Goal: Navigation & Orientation: Find specific page/section

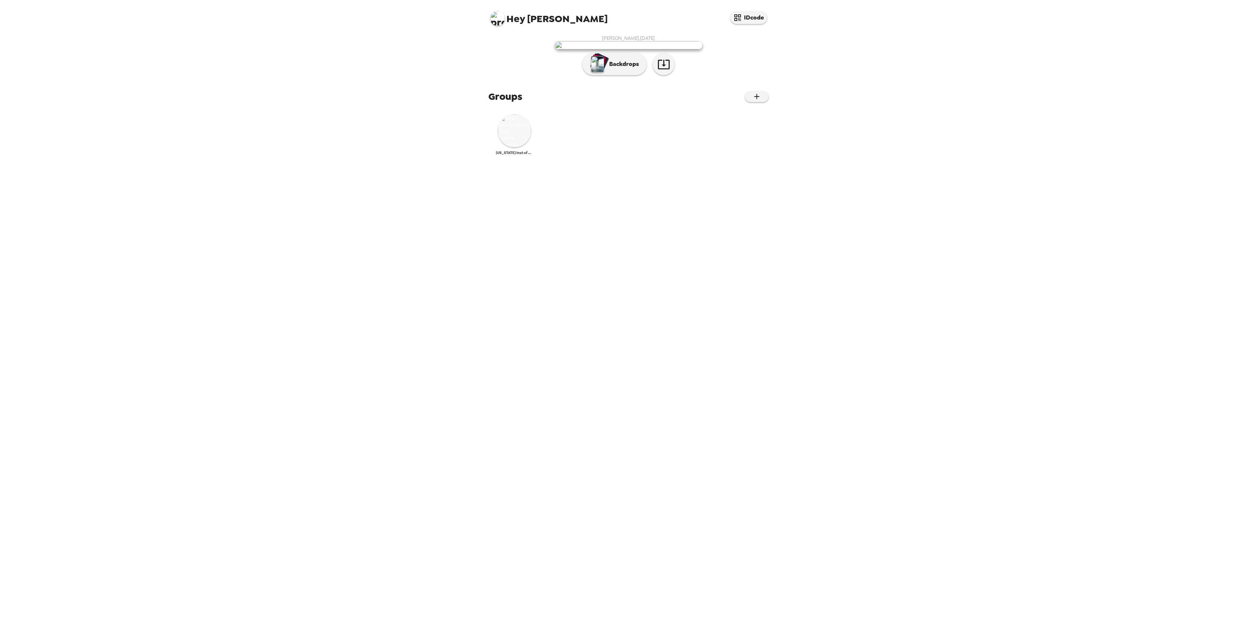
click at [506, 147] on img at bounding box center [514, 130] width 33 height 33
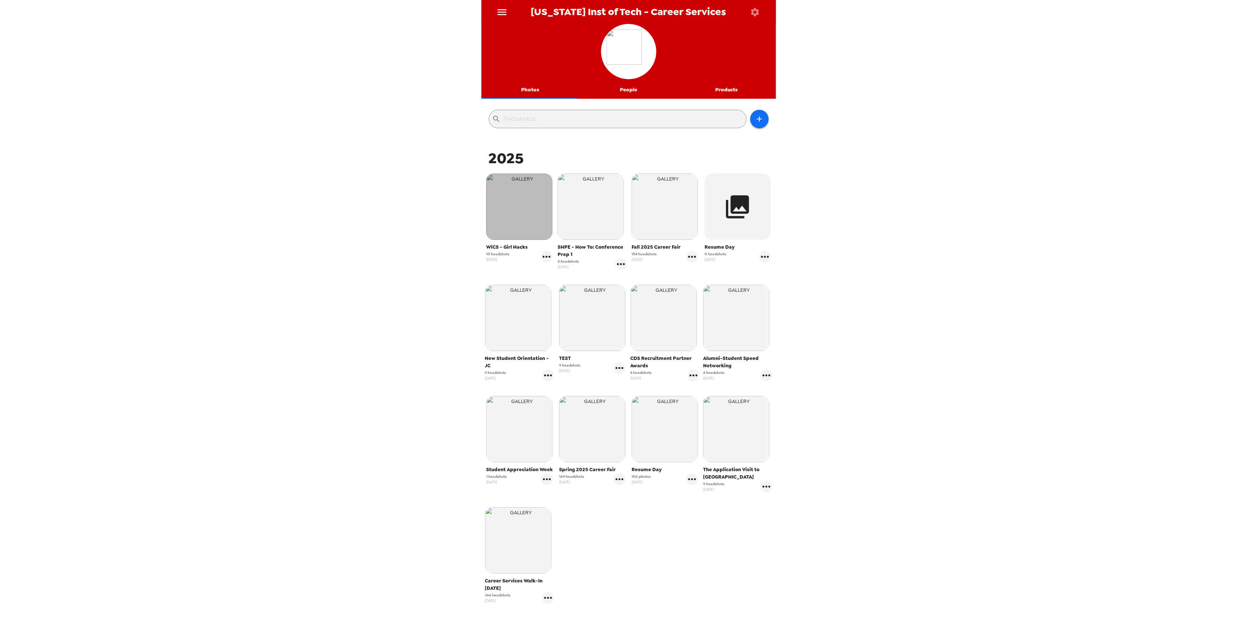
click at [524, 207] on img "button" at bounding box center [519, 207] width 66 height 66
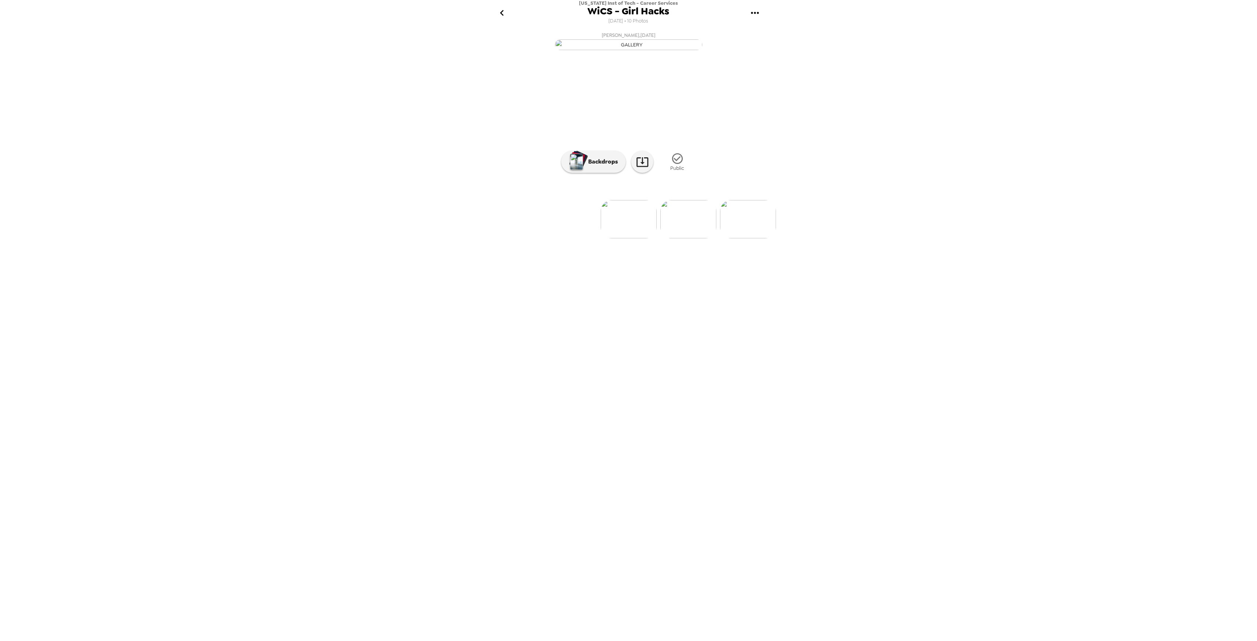
click at [642, 238] on img at bounding box center [629, 219] width 56 height 38
click at [686, 238] on img at bounding box center [689, 219] width 56 height 38
click at [689, 238] on img at bounding box center [689, 219] width 56 height 38
click at [684, 238] on img at bounding box center [689, 219] width 56 height 38
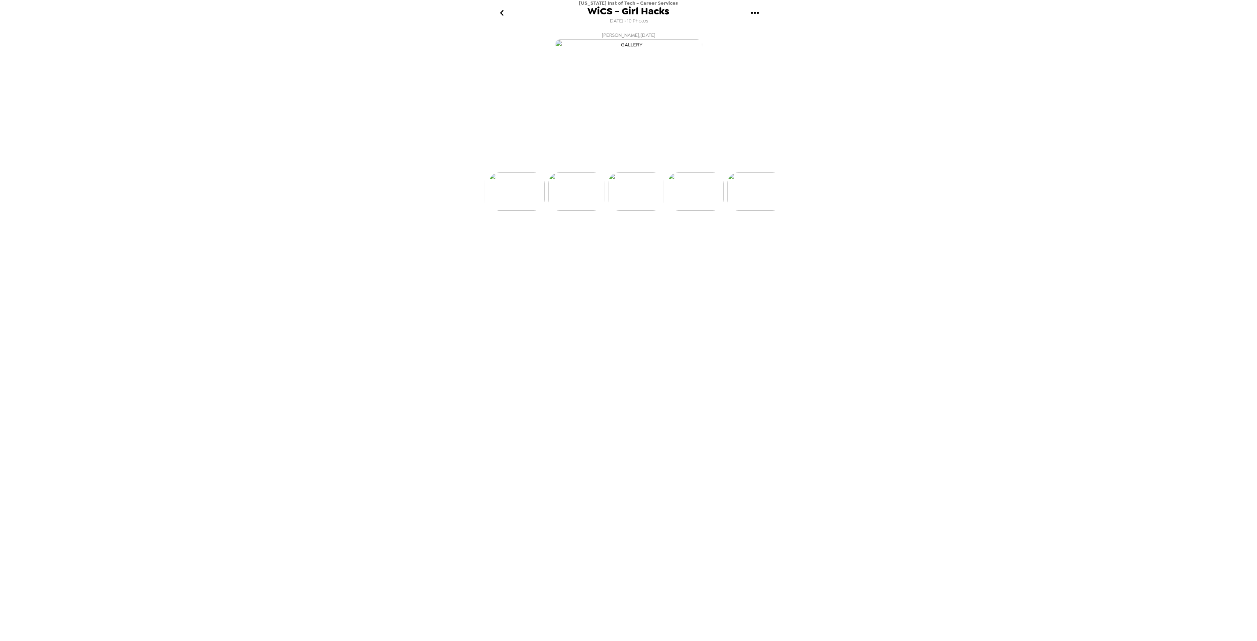
scroll to position [0, 178]
click at [692, 238] on img at bounding box center [689, 219] width 56 height 38
click at [687, 238] on img at bounding box center [690, 219] width 56 height 38
click at [693, 238] on img at bounding box center [690, 219] width 56 height 38
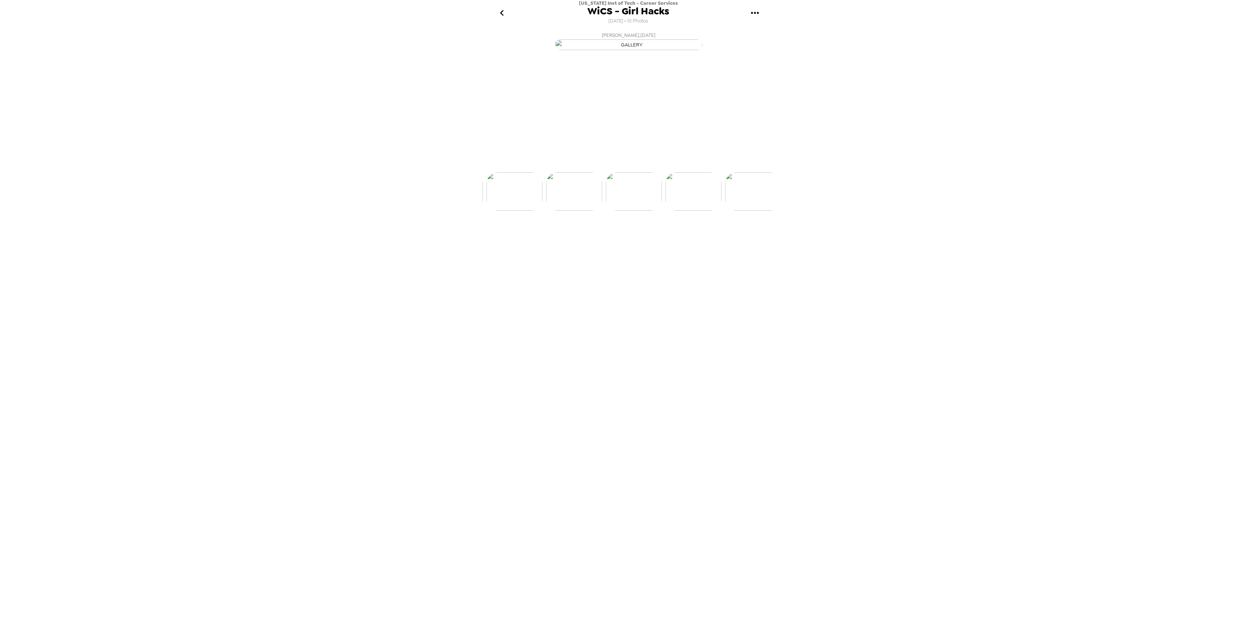
scroll to position [0, 357]
click at [695, 238] on img at bounding box center [690, 219] width 56 height 38
click at [687, 238] on img at bounding box center [690, 219] width 56 height 38
click at [681, 238] on img at bounding box center [691, 219] width 56 height 38
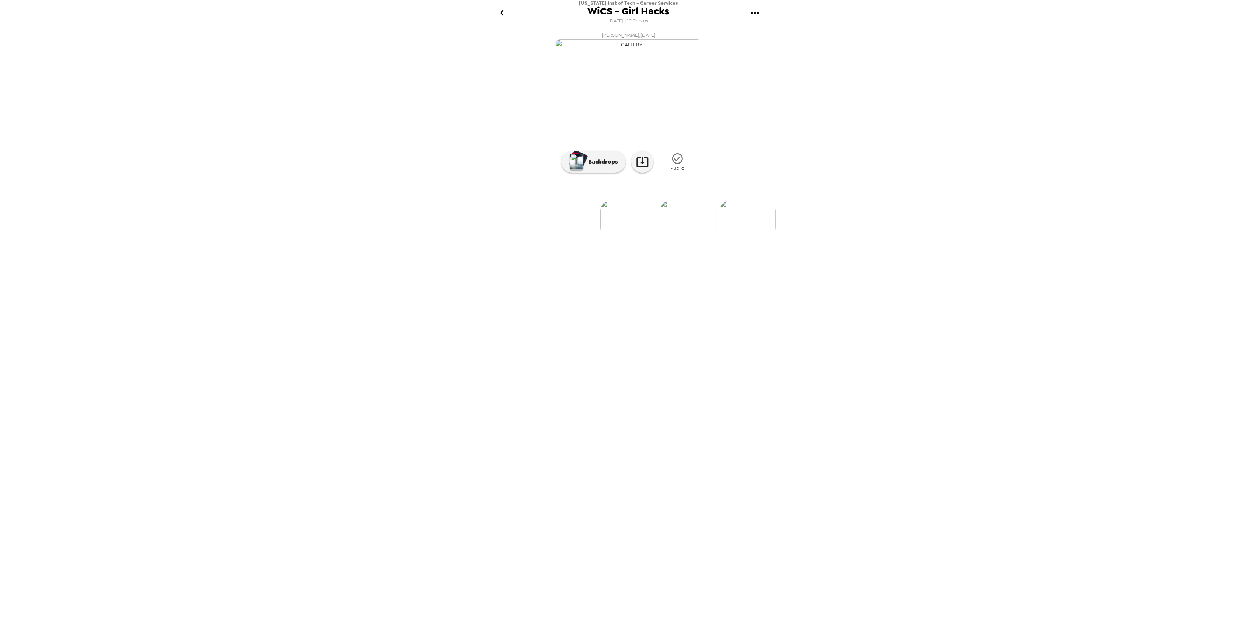
scroll to position [0, 0]
click at [503, 15] on icon "go back" at bounding box center [502, 13] width 4 height 6
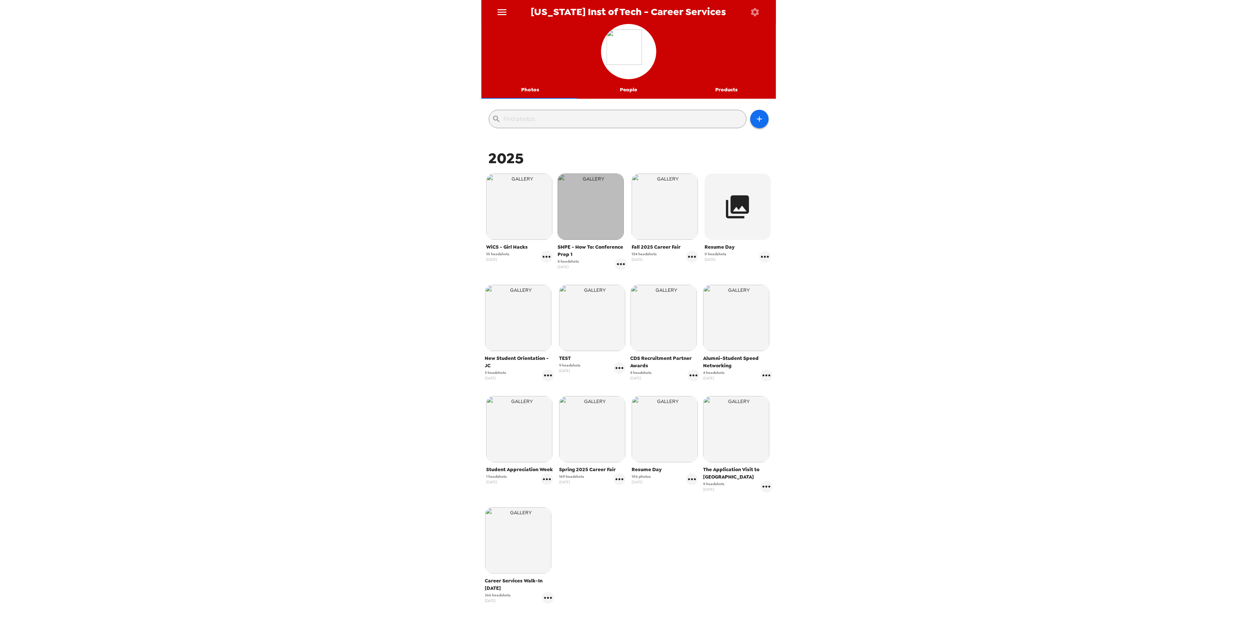
click at [584, 201] on img "button" at bounding box center [591, 207] width 66 height 66
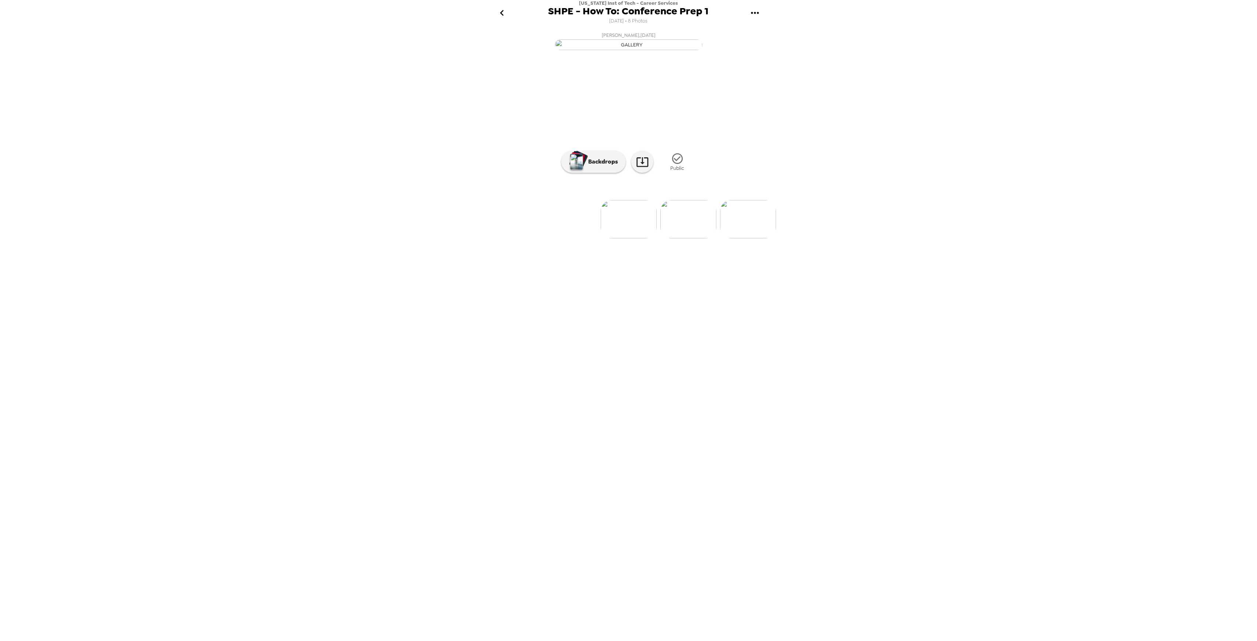
click at [694, 238] on img at bounding box center [689, 219] width 56 height 38
click at [688, 238] on img at bounding box center [689, 219] width 56 height 38
click at [699, 238] on img at bounding box center [689, 219] width 56 height 38
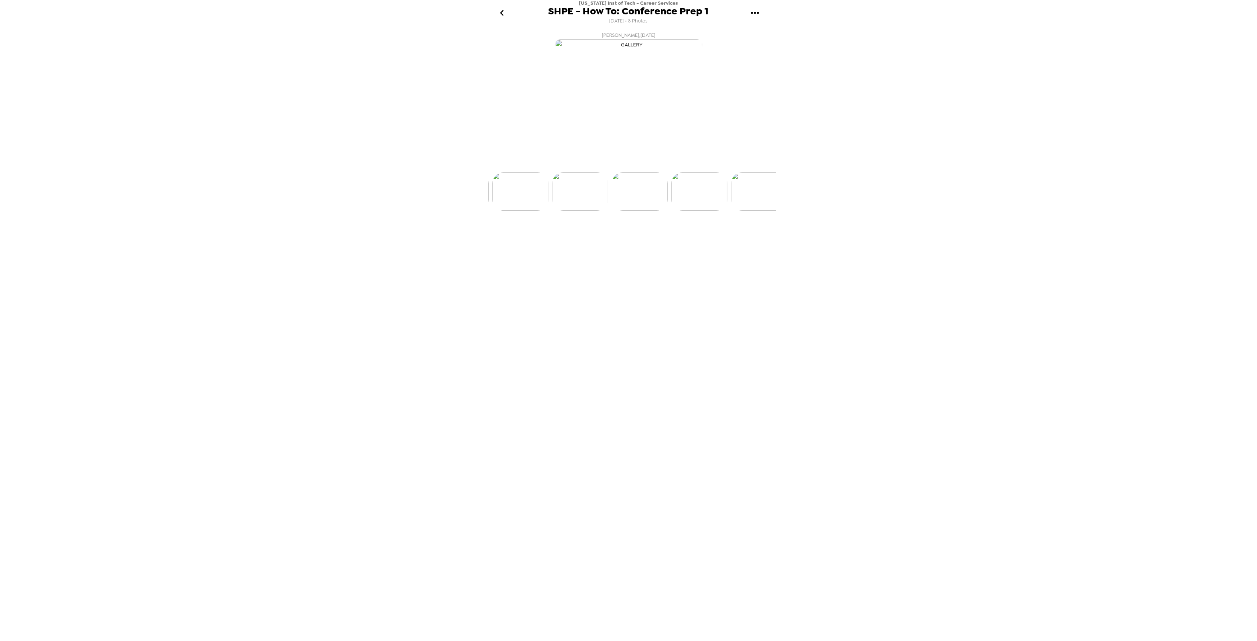
scroll to position [0, 178]
click at [693, 238] on img at bounding box center [689, 219] width 56 height 38
click at [685, 238] on img at bounding box center [690, 219] width 56 height 38
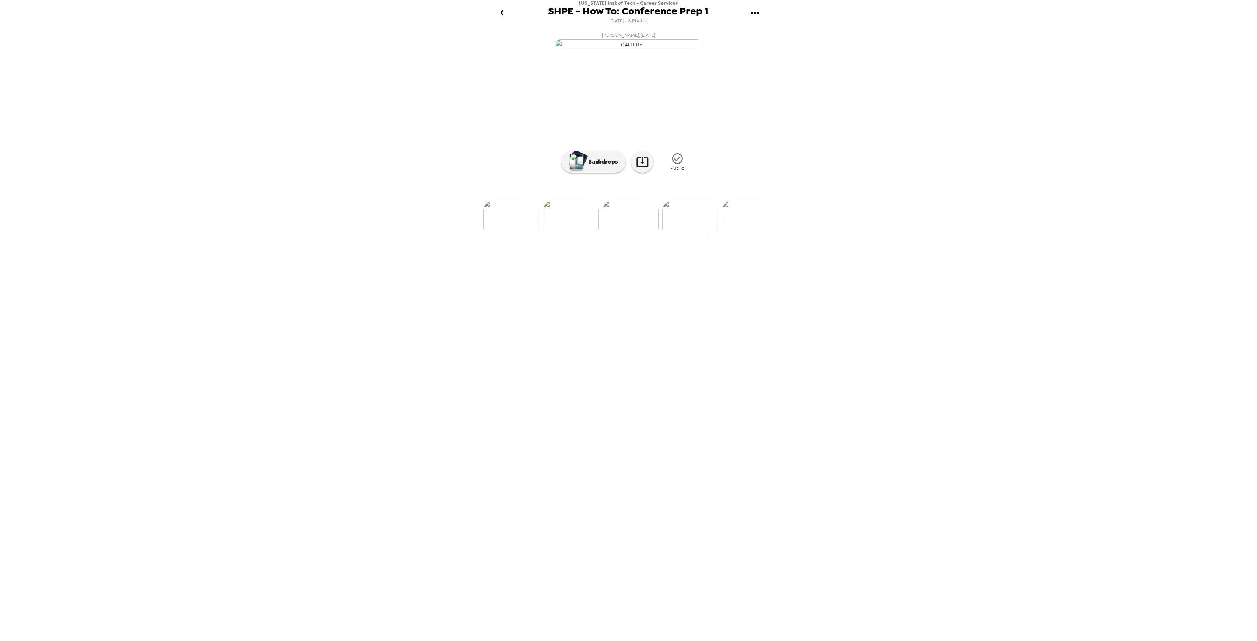
click at [688, 238] on img at bounding box center [690, 219] width 56 height 38
click at [683, 238] on img at bounding box center [691, 219] width 56 height 38
click at [630, 238] on img at bounding box center [629, 219] width 56 height 38
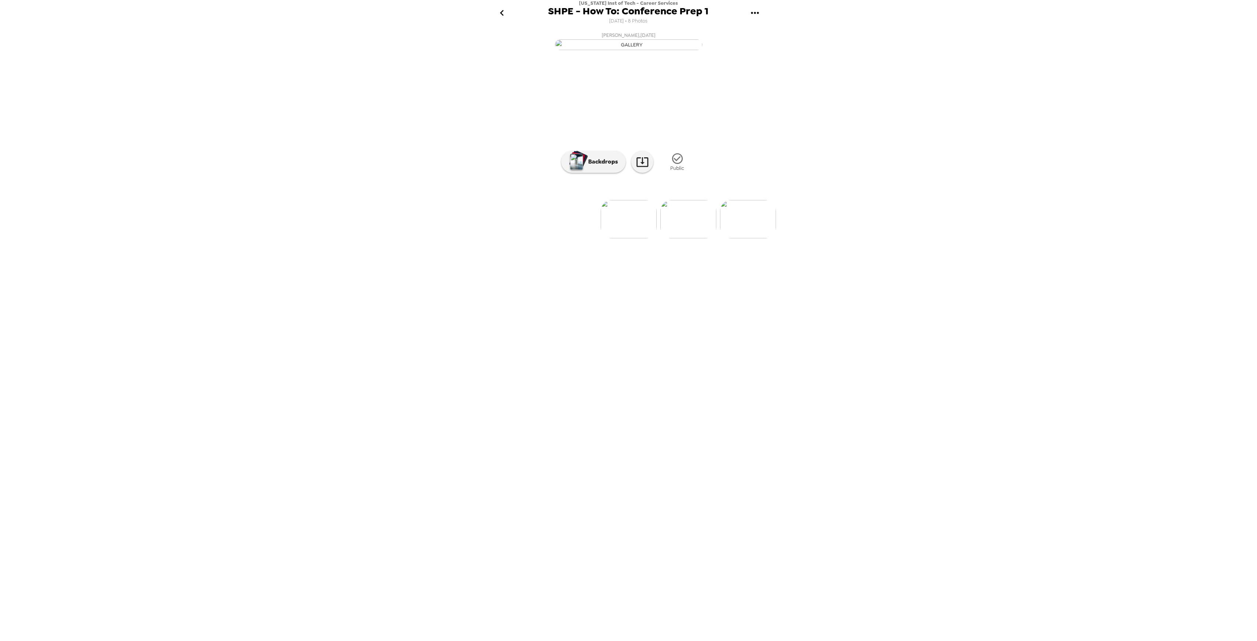
click at [689, 238] on img at bounding box center [689, 219] width 56 height 38
click at [693, 238] on img at bounding box center [689, 219] width 56 height 38
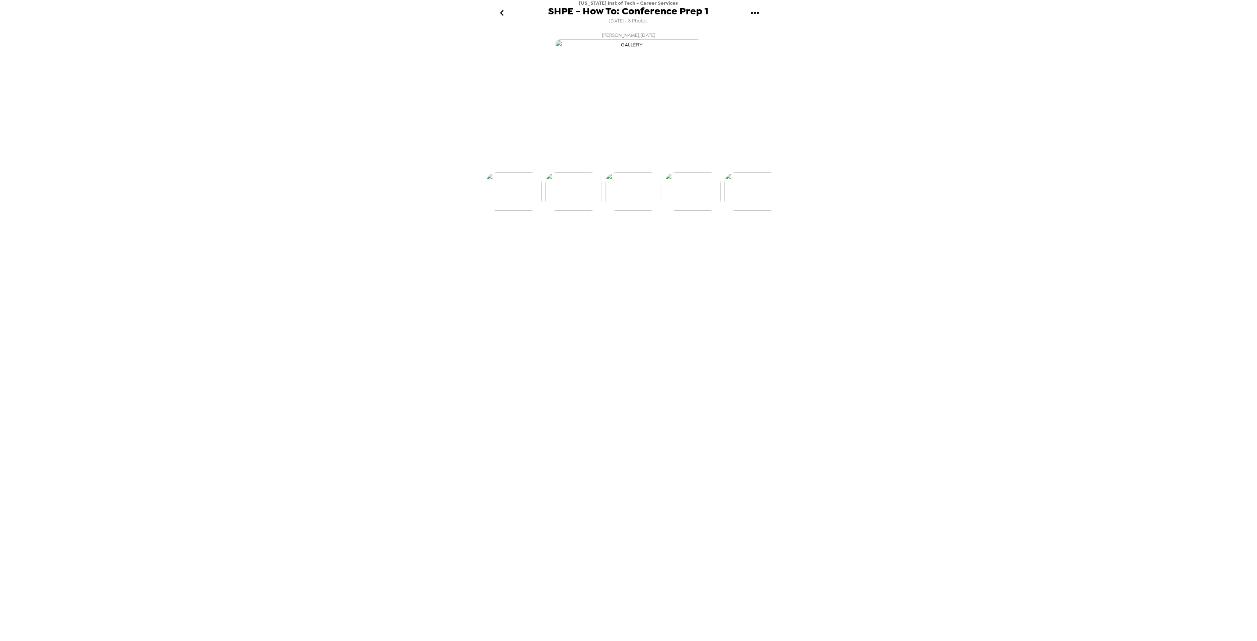
scroll to position [0, 178]
click at [498, 13] on icon "go back" at bounding box center [502, 13] width 12 height 12
